Goal: Navigation & Orientation: Go to known website

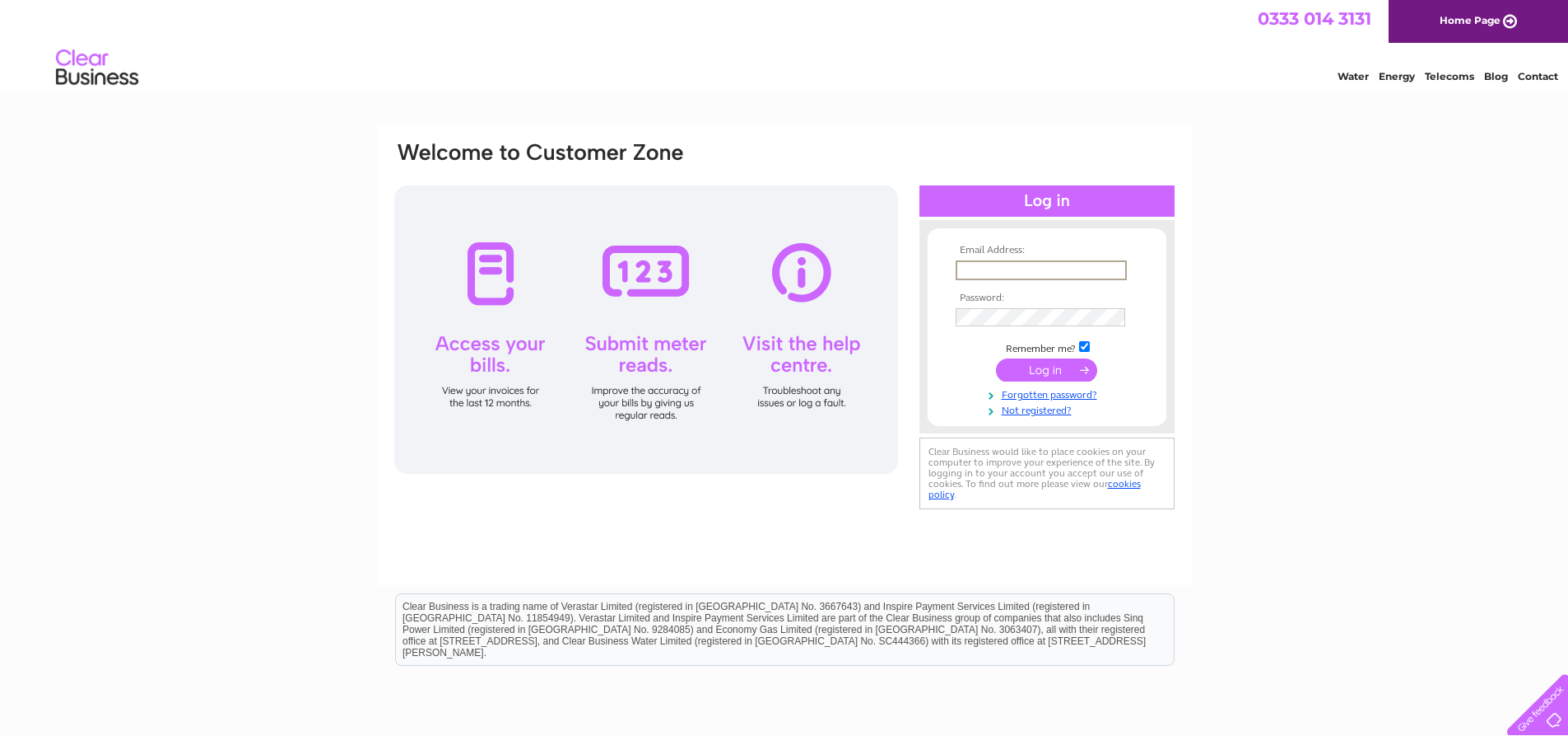
click at [1003, 274] on input "text" at bounding box center [1041, 270] width 171 height 19
click at [1436, 72] on link "Telecoms" at bounding box center [1450, 76] width 49 height 12
